Goal: Task Accomplishment & Management: Use online tool/utility

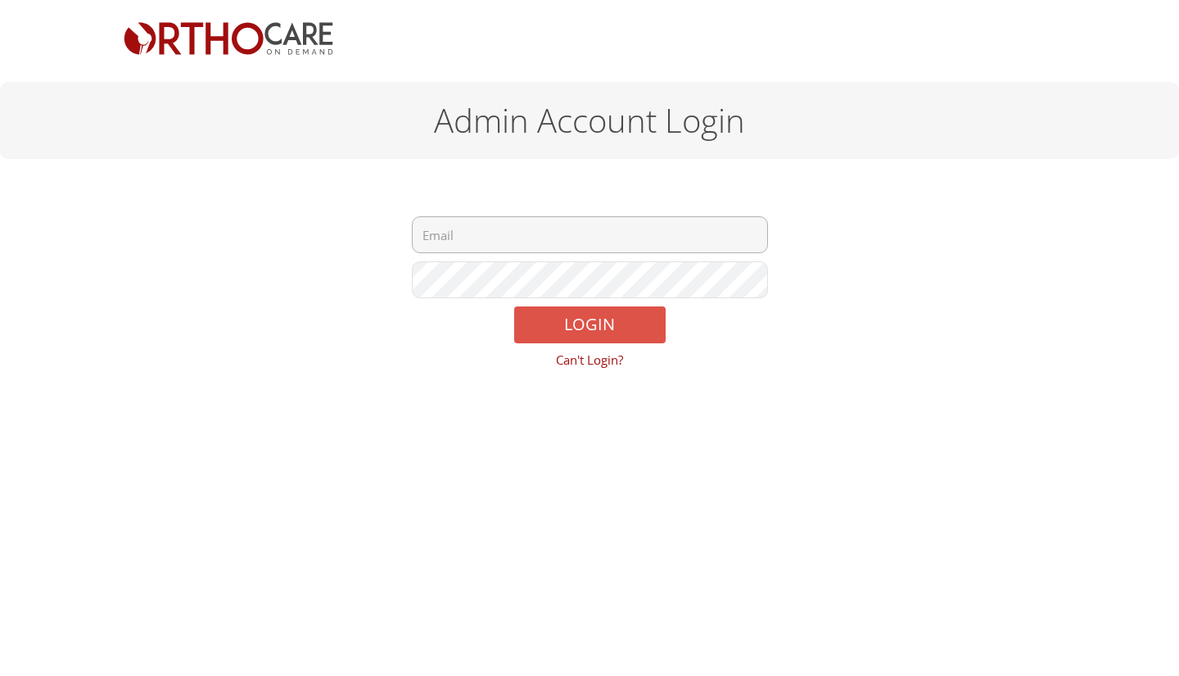
type input "tjgroganmd@orthocareondemand.com"
click at [590, 316] on button "LOGIN" at bounding box center [590, 324] width 152 height 37
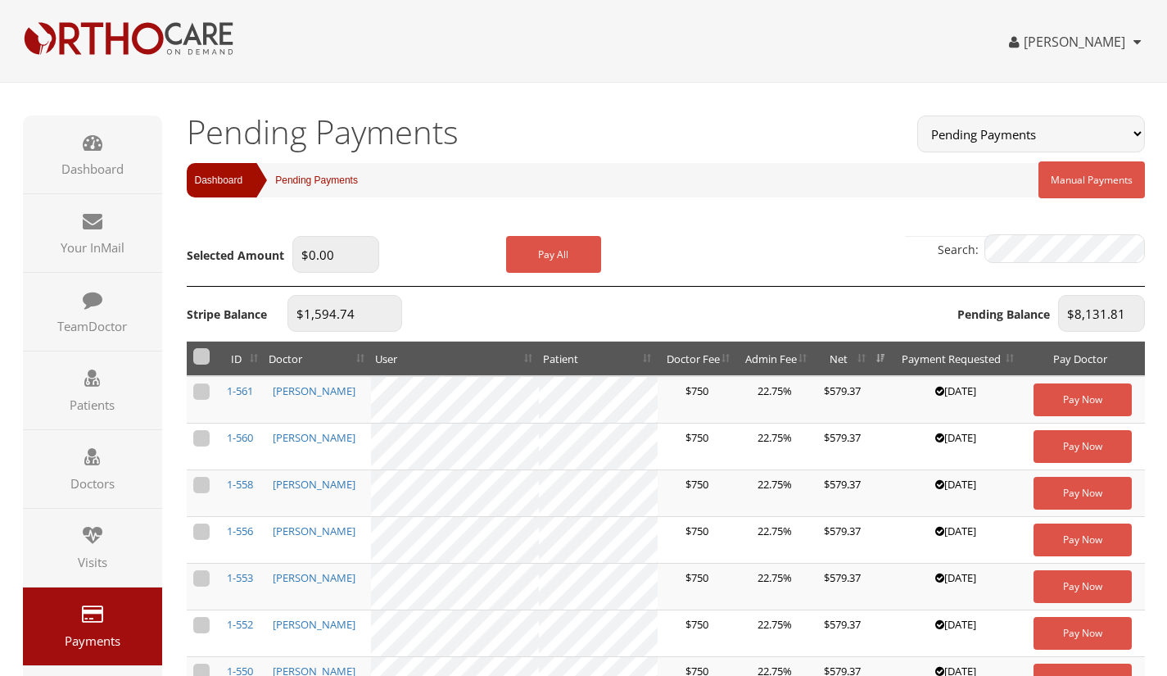
click at [0, 0] on span "HCOD Payments" at bounding box center [0, 0] width 0 height 0
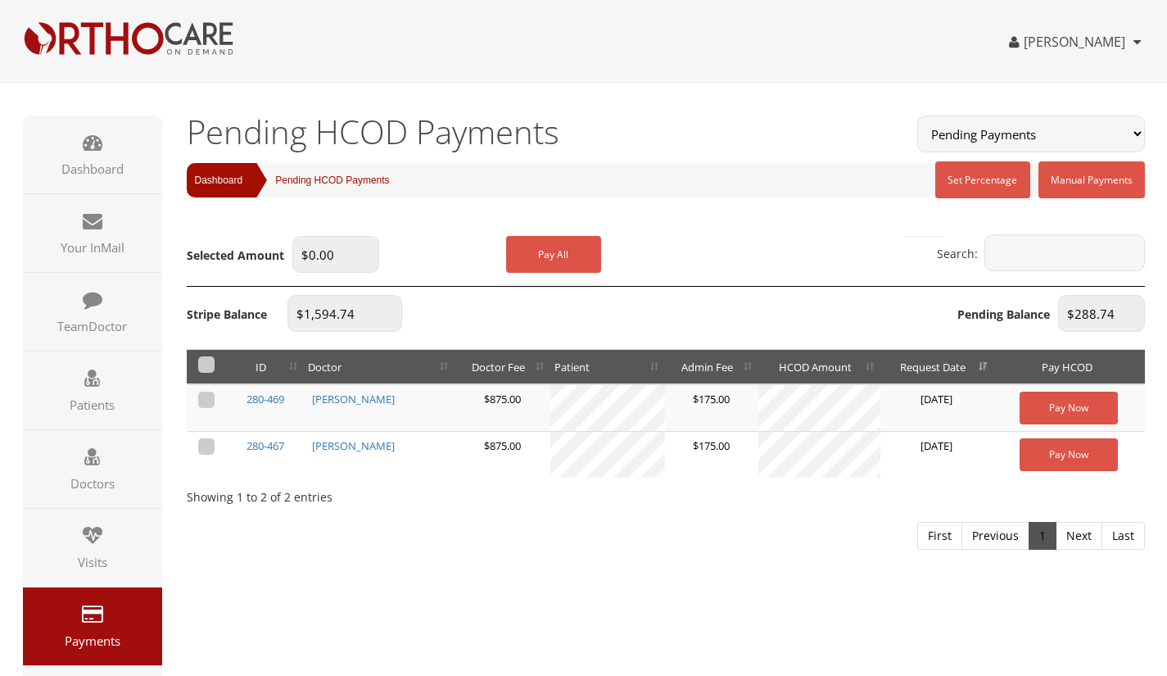
click at [207, 403] on label at bounding box center [206, 399] width 16 height 16
checkbox input "true"
type input "$144.37"
click at [212, 435] on td at bounding box center [207, 455] width 40 height 47
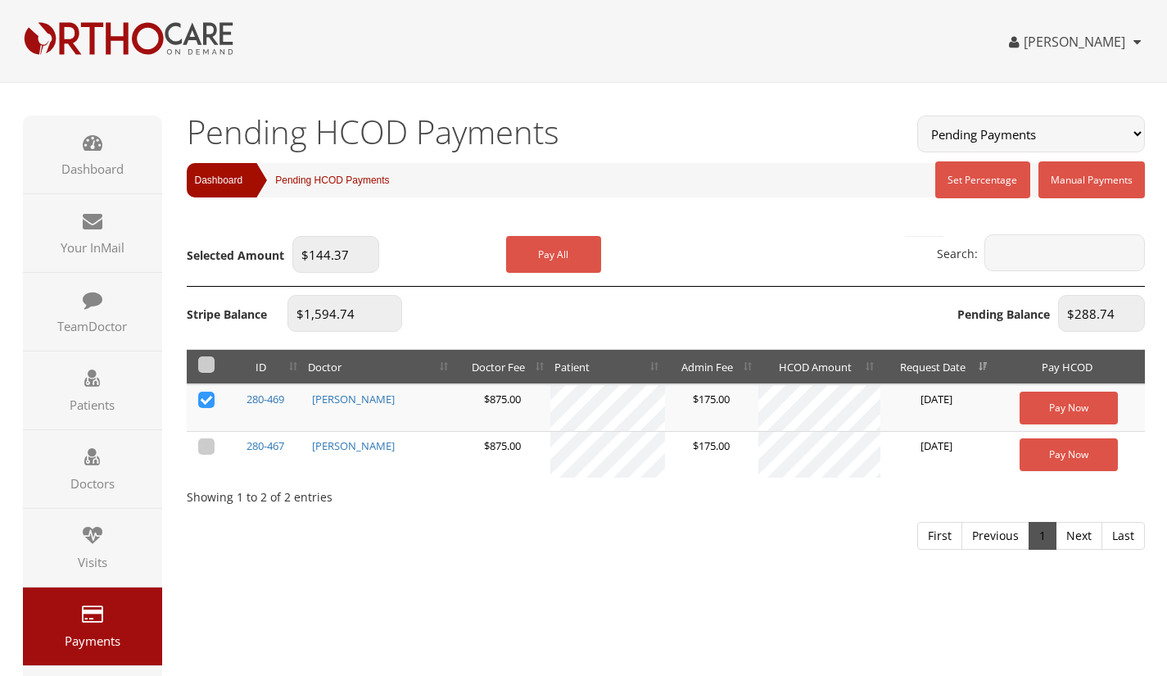
click at [209, 451] on label at bounding box center [206, 446] width 16 height 16
checkbox input "true"
type input "$288.74"
click at [560, 250] on button "Pay All" at bounding box center [553, 254] width 95 height 37
